Goal: Information Seeking & Learning: Get advice/opinions

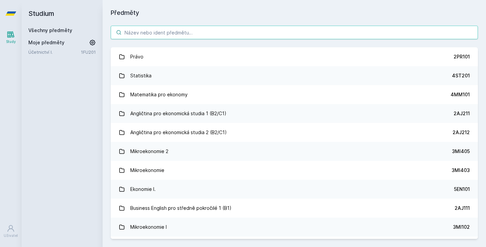
click at [199, 36] on input "search" at bounding box center [294, 33] width 367 height 14
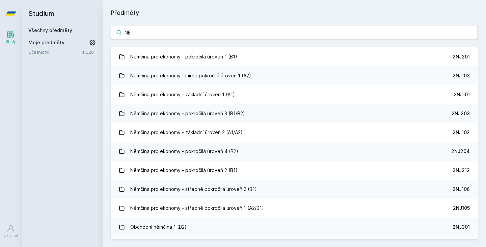
type input "N"
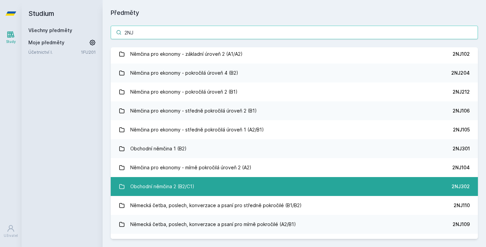
scroll to position [81, 0]
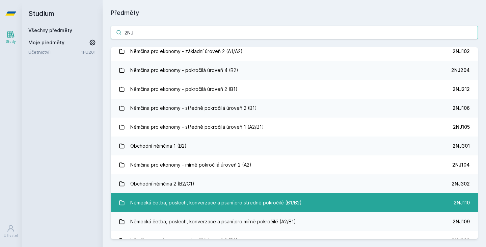
type input "2NJ"
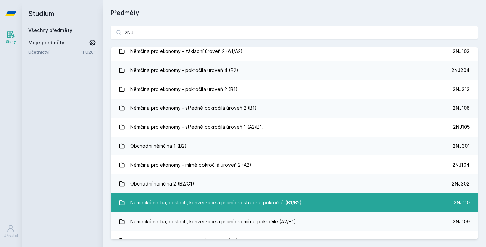
click at [207, 203] on div "Německá četba, poslech, konverzace a psaní pro středně pokročilé (B1/B2)" at bounding box center [216, 203] width 172 height 14
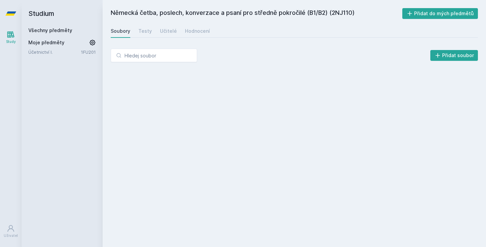
click at [155, 24] on div "Soubory Testy Učitelé Hodnocení" at bounding box center [294, 31] width 367 height 14
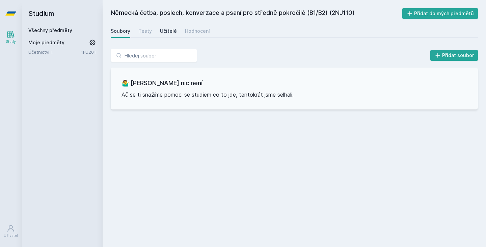
click at [166, 28] on div "Učitelé" at bounding box center [168, 31] width 17 height 7
click at [171, 32] on div "Učitelé" at bounding box center [168, 31] width 17 height 7
click at [200, 31] on div "Hodnocení" at bounding box center [197, 31] width 25 height 7
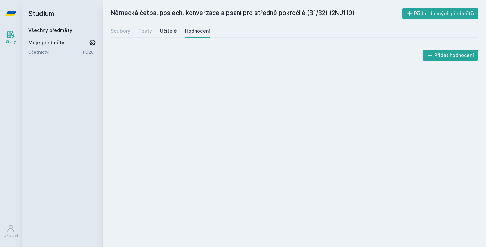
click at [171, 33] on div "Učitelé" at bounding box center [168, 31] width 17 height 7
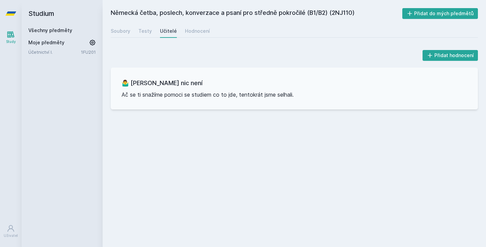
click at [132, 32] on div "Soubory Testy Učitelé Hodnocení" at bounding box center [294, 31] width 367 height 14
click at [143, 32] on div "Testy" at bounding box center [145, 31] width 14 height 7
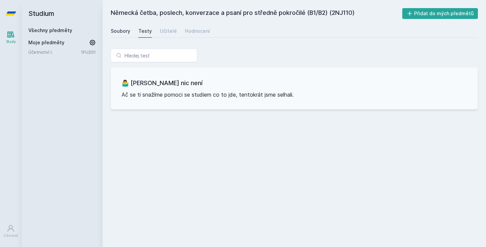
click at [116, 31] on div "Soubory" at bounding box center [121, 31] width 20 height 7
click at [46, 30] on link "Všechny předměty" at bounding box center [50, 30] width 44 height 6
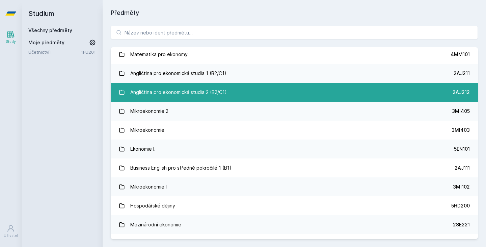
scroll to position [51, 0]
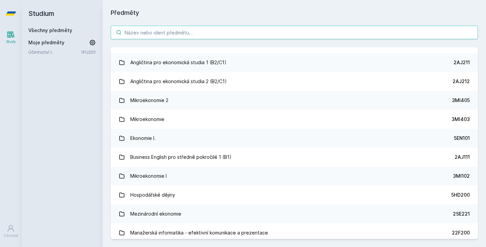
click at [229, 37] on input "search" at bounding box center [294, 33] width 367 height 14
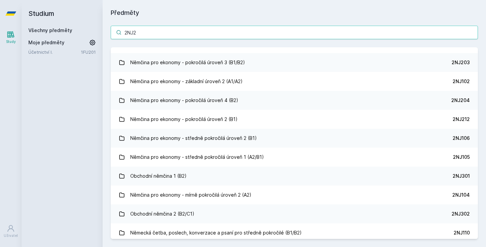
scroll to position [0, 0]
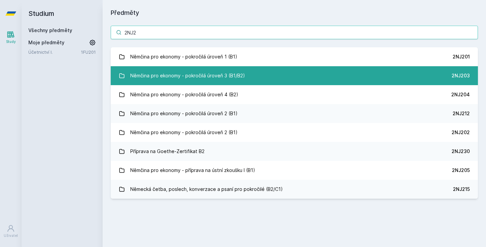
type input "2NJ2"
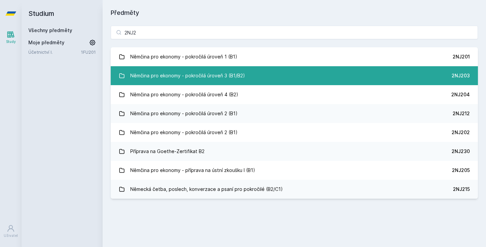
click at [204, 76] on div "Němčina pro ekonomy - pokročilá úroveň 3 (B1/B2)" at bounding box center [187, 76] width 115 height 14
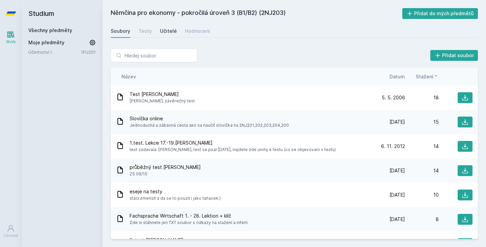
click at [166, 31] on div "Učitelé" at bounding box center [168, 31] width 17 height 7
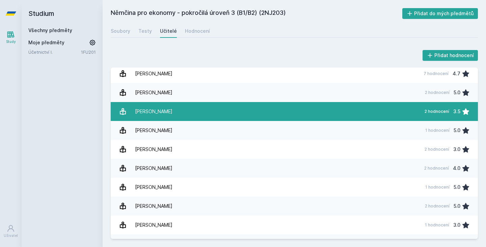
scroll to position [5, 0]
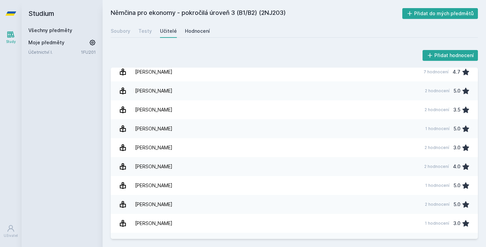
click at [200, 33] on div "Hodnocení" at bounding box center [197, 31] width 25 height 7
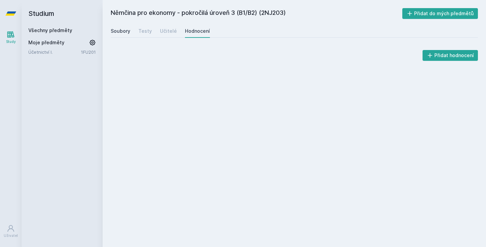
click at [125, 29] on div "Soubory" at bounding box center [121, 31] width 20 height 7
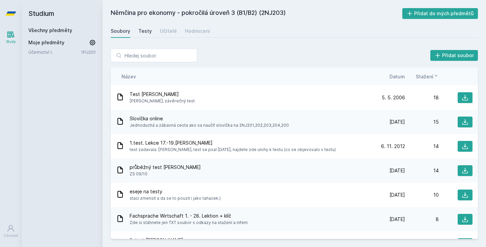
click at [147, 30] on div "Testy" at bounding box center [145, 31] width 14 height 7
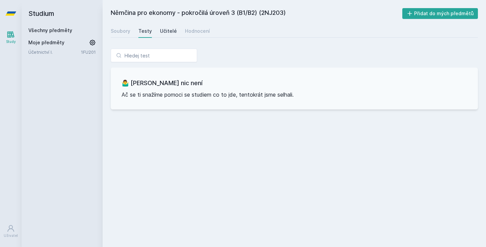
click at [166, 32] on div "Učitelé" at bounding box center [168, 31] width 17 height 7
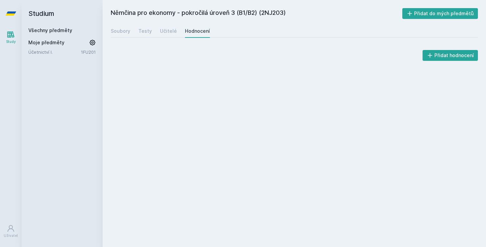
click at [420, 2] on div "Němčina pro ekonomy - pokročilá úroveň 3 (B1/B2) (2NJ203) Přidat do mých předmě…" at bounding box center [295, 123] width 384 height 247
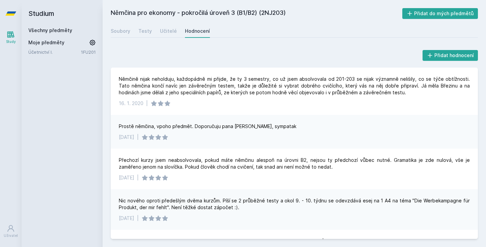
click at [115, 20] on div "Němčina pro ekonomy - pokročilá úroveň 3 (B1/B2) (2NJ203) Přidat do mých předmě…" at bounding box center [294, 123] width 367 height 231
click at [45, 33] on link "Všechny předměty" at bounding box center [50, 30] width 44 height 6
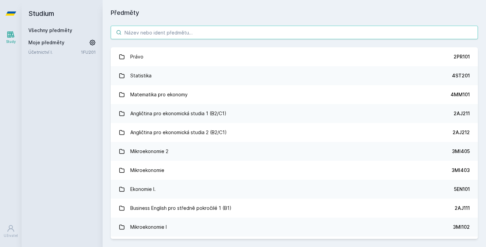
click at [154, 35] on input "search" at bounding box center [294, 33] width 367 height 14
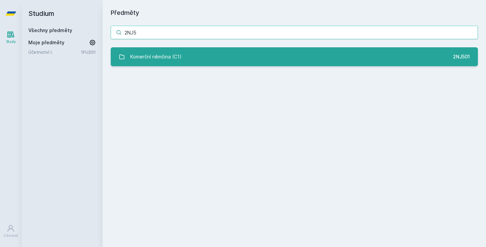
type input "2NJ5"
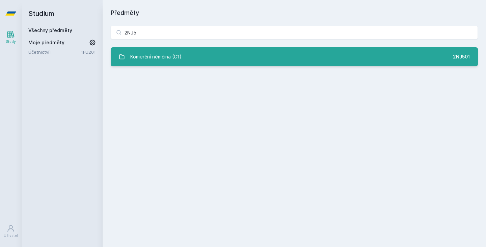
click at [152, 60] on div "Komerční němčina (C1)" at bounding box center [155, 57] width 51 height 14
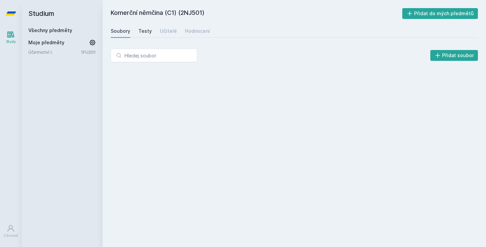
click at [140, 31] on div "Testy" at bounding box center [145, 31] width 14 height 7
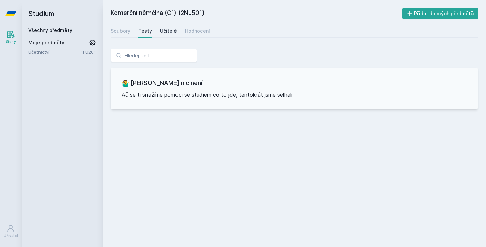
click at [166, 31] on div "Učitelé" at bounding box center [168, 31] width 17 height 7
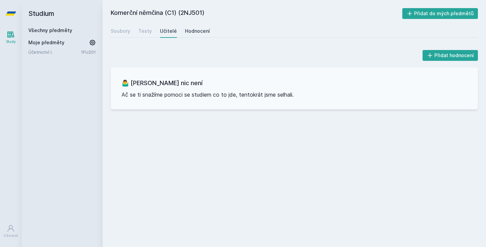
click at [191, 29] on div "Hodnocení" at bounding box center [197, 31] width 25 height 7
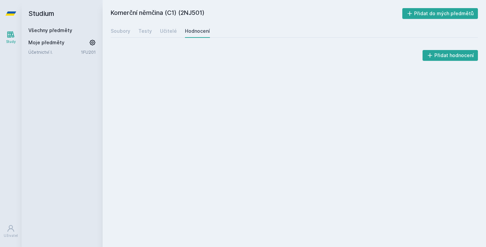
click at [137, 26] on div "Soubory Testy Učitelé Hodnocení" at bounding box center [294, 31] width 367 height 14
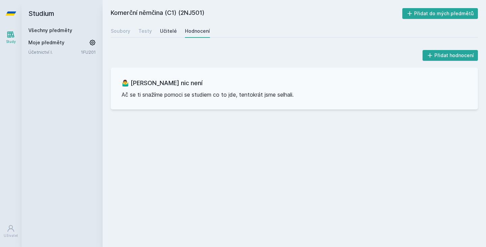
click at [165, 26] on link "Učitelé" at bounding box center [168, 31] width 17 height 14
click at [12, 43] on div "Study" at bounding box center [11, 41] width 10 height 5
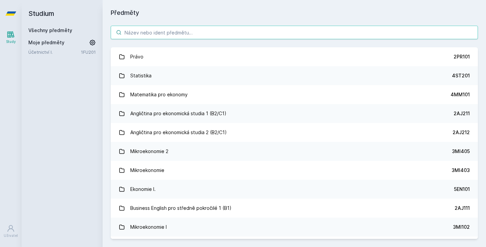
click at [175, 29] on input "search" at bounding box center [294, 33] width 367 height 14
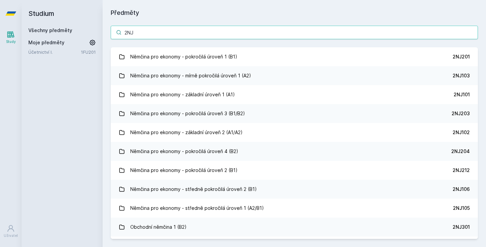
type input "2NJ4"
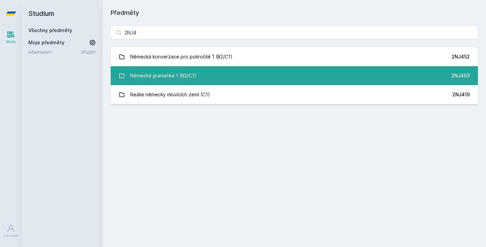
click at [204, 80] on link "Německá gramatika 1 (B2/C1) 2NJ403" at bounding box center [294, 75] width 367 height 19
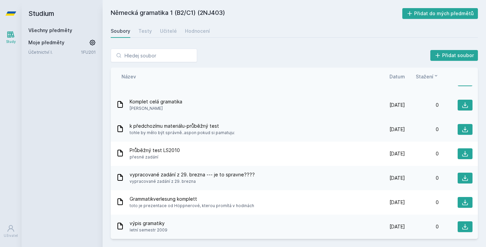
scroll to position [90, 0]
click at [163, 35] on link "Učitelé" at bounding box center [168, 31] width 17 height 14
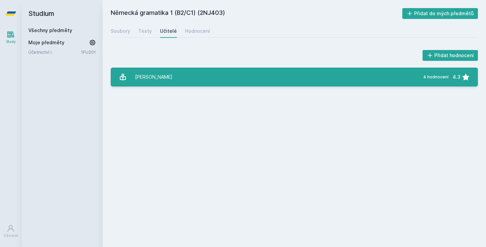
click at [146, 79] on div "[PERSON_NAME]" at bounding box center [153, 77] width 37 height 14
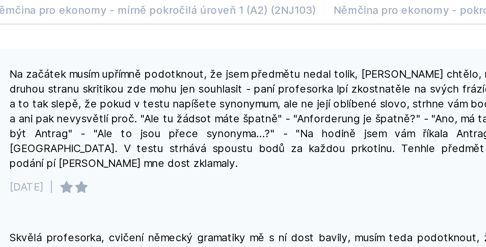
click at [238, 51] on div "Na začátek musím upřímně podotknout, že jsem předmětu nedal tolik, [PERSON_NAME…" at bounding box center [357, 88] width 238 height 74
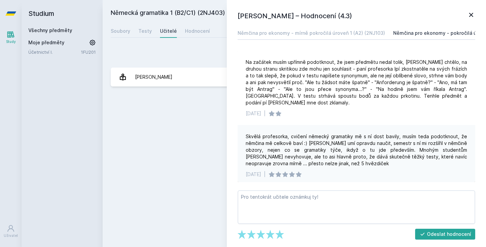
click at [416, 32] on div "Němčina pro ekonomy - pokročilá úroveň 1 (B1) (2NJ201)" at bounding box center [459, 33] width 132 height 7
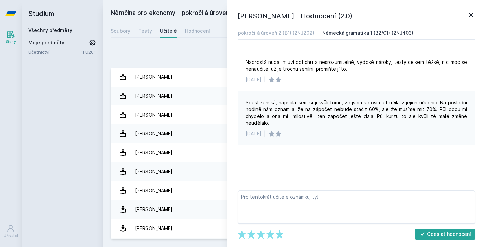
scroll to position [0, 356]
click at [339, 31] on div "Německá gramatika 1 (B2/C1) (2NJ403)" at bounding box center [364, 33] width 91 height 7
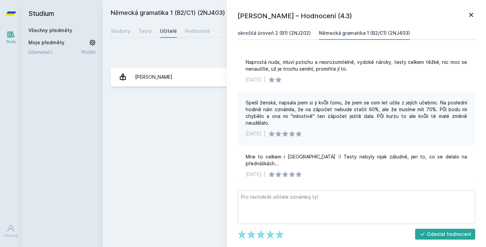
click at [269, 34] on div "Němčina pro ekonomy - pokročilá úroveň 2 (B1) (2NJ202)" at bounding box center [244, 33] width 134 height 7
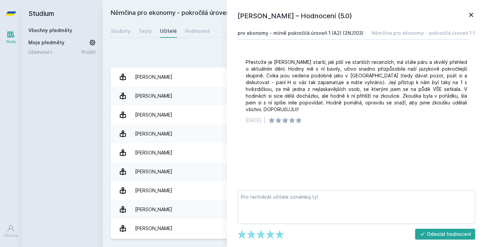
scroll to position [0, 25]
click at [385, 34] on div "Němčina pro ekonomy - pokročilá úroveň 1 (B1) (2NJ201)" at bounding box center [434, 33] width 132 height 7
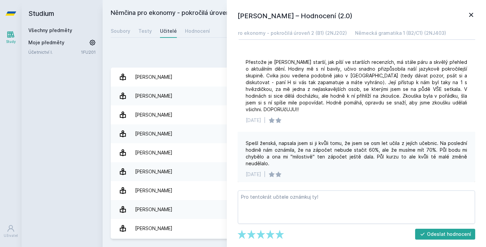
scroll to position [0, 321]
click at [357, 38] on link "Německá gramatika 1 (B2/C1) (2NJ403)" at bounding box center [399, 33] width 91 height 14
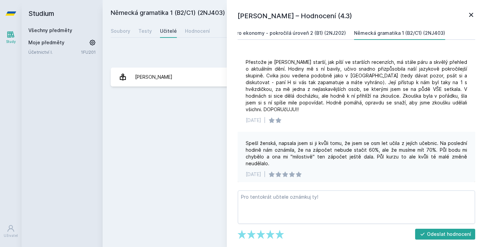
click at [319, 33] on div "Němčina pro ekonomy - pokročilá úroveň 2 (B1) (2NJ202)" at bounding box center [279, 33] width 134 height 7
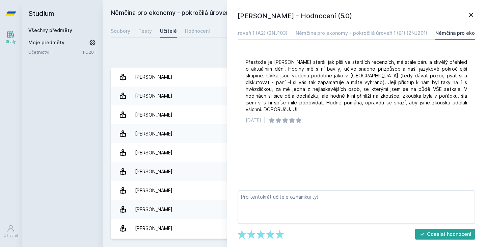
scroll to position [0, 84]
click at [394, 26] on div "[PERSON_NAME] – Hodnocení (5.0) Němčina pro ekonomy - mírně pokročilá úroveň 1 …" at bounding box center [356, 123] width 259 height 247
click at [395, 30] on div "Němčina pro ekonomy - pokročilá úroveň 1 (B1) (2NJ201)" at bounding box center [375, 33] width 132 height 7
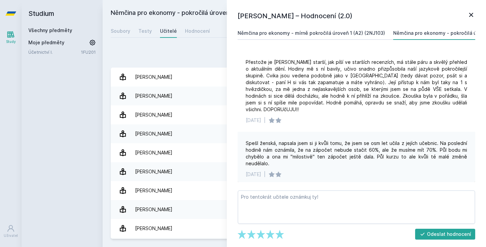
scroll to position [0, 0]
click at [355, 31] on div "Němčina pro ekonomy - mírně pokročilá úroveň 1 (A2) (2NJ103)" at bounding box center [312, 33] width 148 height 7
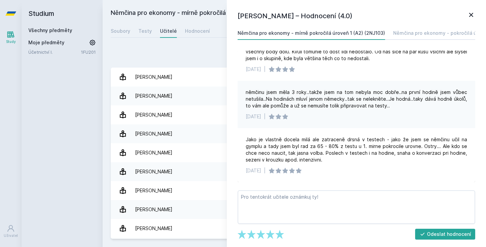
scroll to position [24, 0]
click at [476, 20] on div "[PERSON_NAME] – Hodnocení (4.0) Němčina pro ekonomy - mírně pokročilá úroveň 1 …" at bounding box center [356, 123] width 259 height 247
click at [471, 16] on icon at bounding box center [471, 15] width 8 height 8
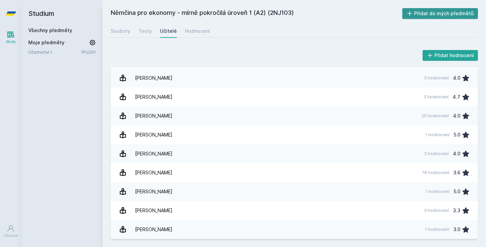
scroll to position [56, 0]
